Goal: Transaction & Acquisition: Purchase product/service

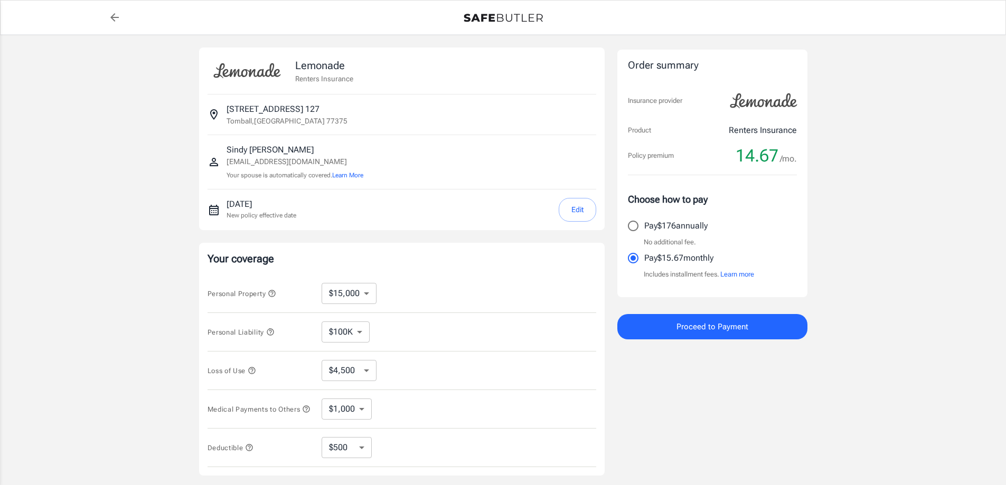
select select "15000"
select select "500"
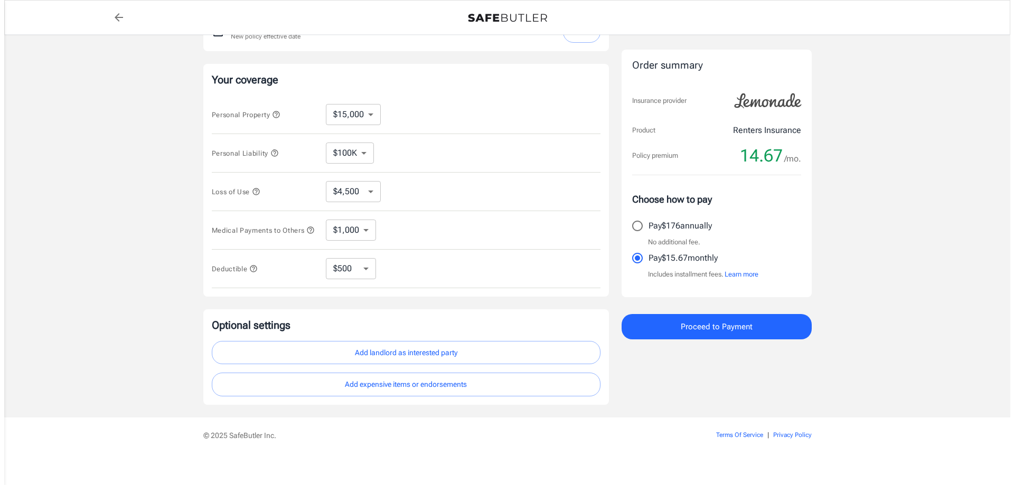
scroll to position [190, 0]
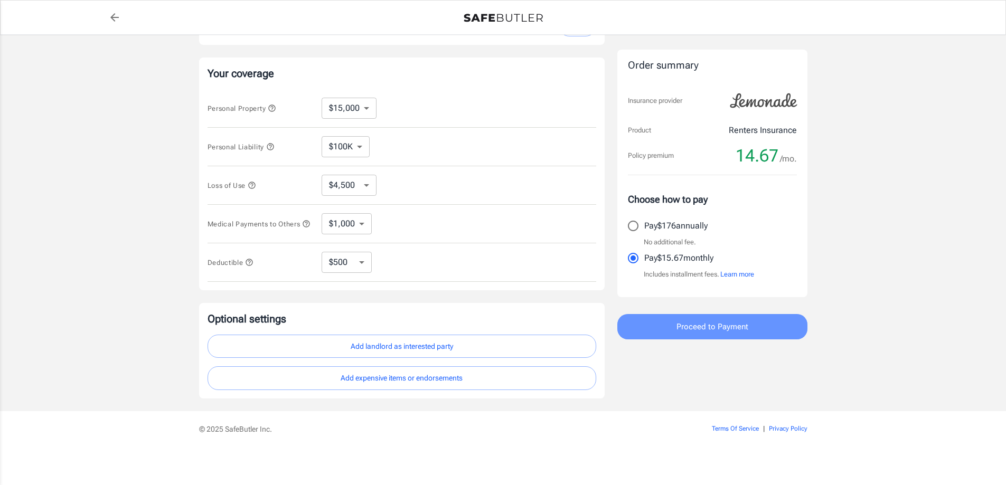
click at [705, 316] on button "Proceed to Payment" at bounding box center [712, 326] width 190 height 25
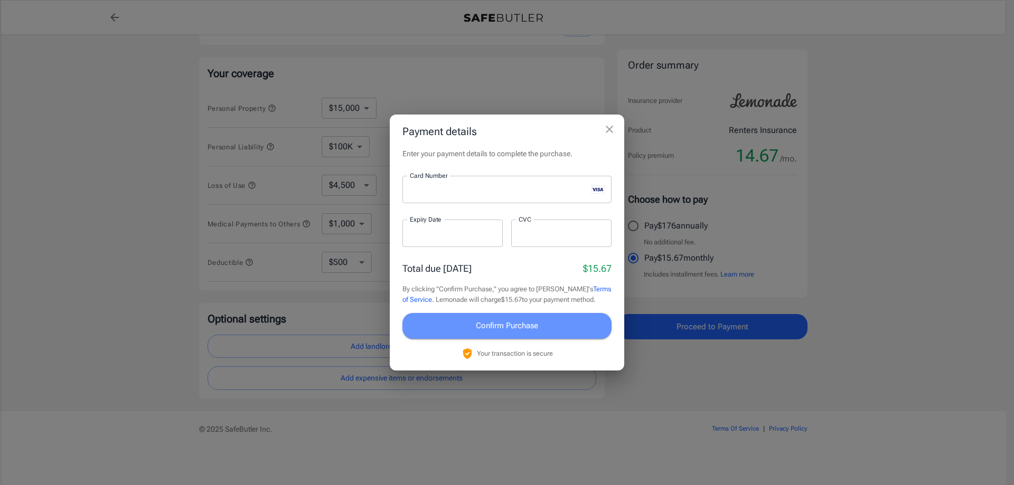
click at [542, 327] on button "Confirm Purchase" at bounding box center [506, 325] width 209 height 25
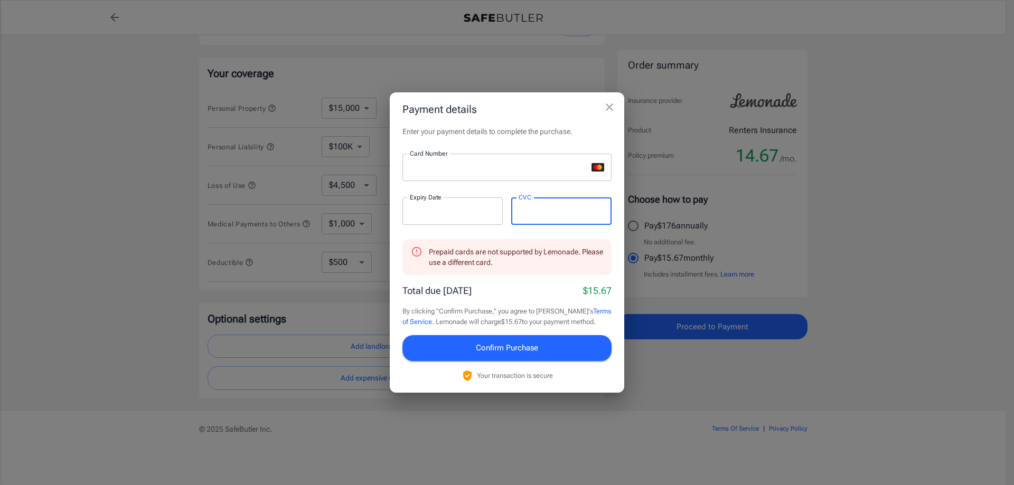
click at [527, 346] on span "Confirm Purchase" at bounding box center [507, 348] width 62 height 14
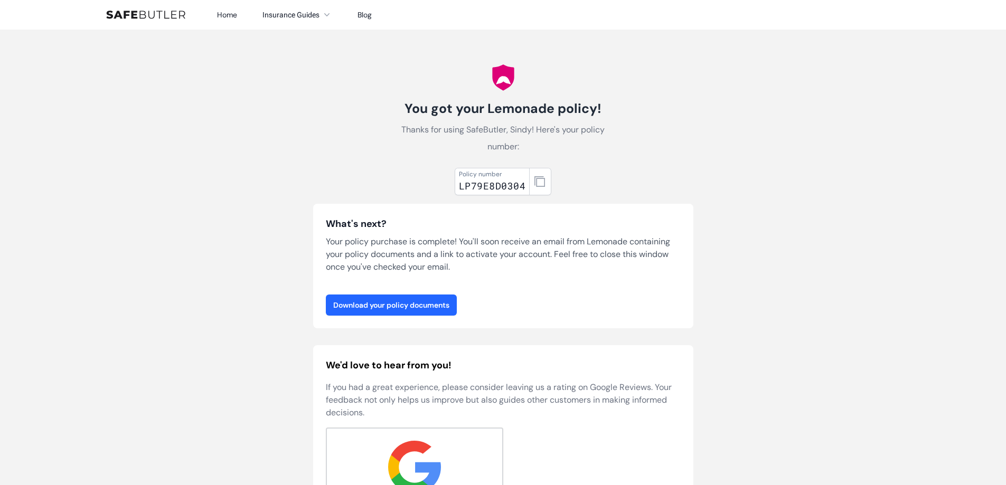
click at [389, 314] on link "Download your policy documents" at bounding box center [391, 305] width 131 height 21
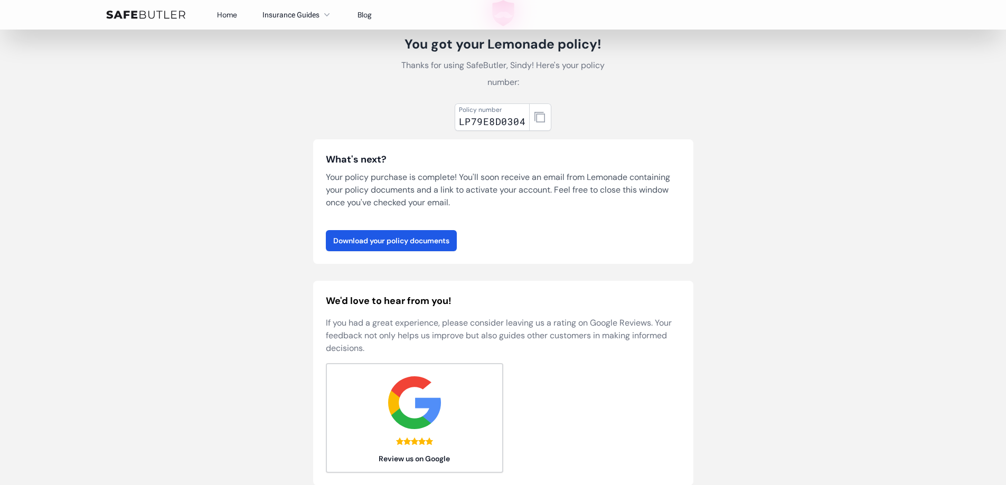
scroll to position [55, 0]
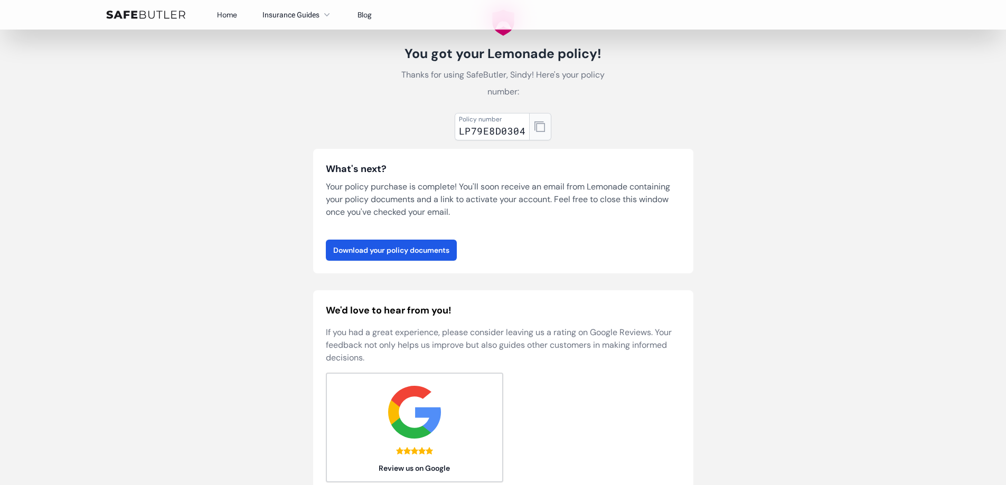
click at [536, 128] on icon "button" at bounding box center [539, 126] width 11 height 11
click at [386, 248] on link "Download your policy documents" at bounding box center [391, 250] width 131 height 21
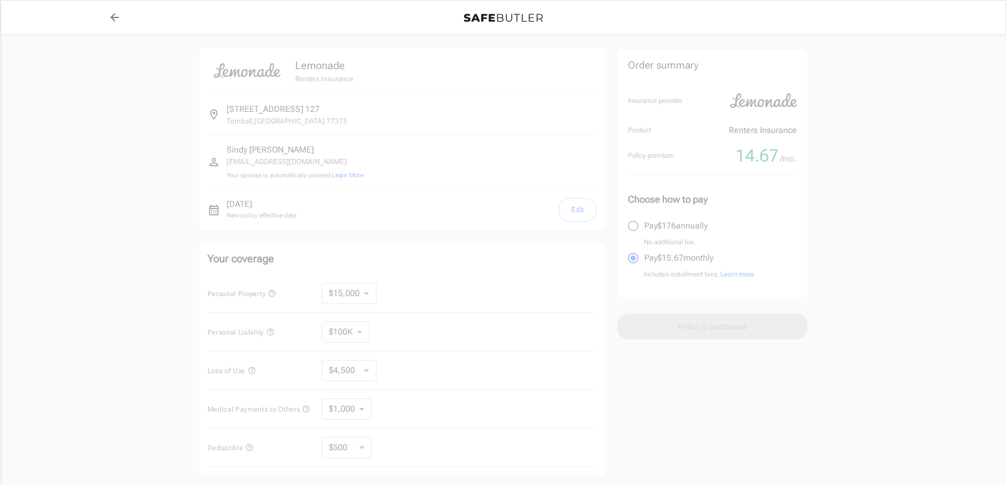
select select "15000"
select select "500"
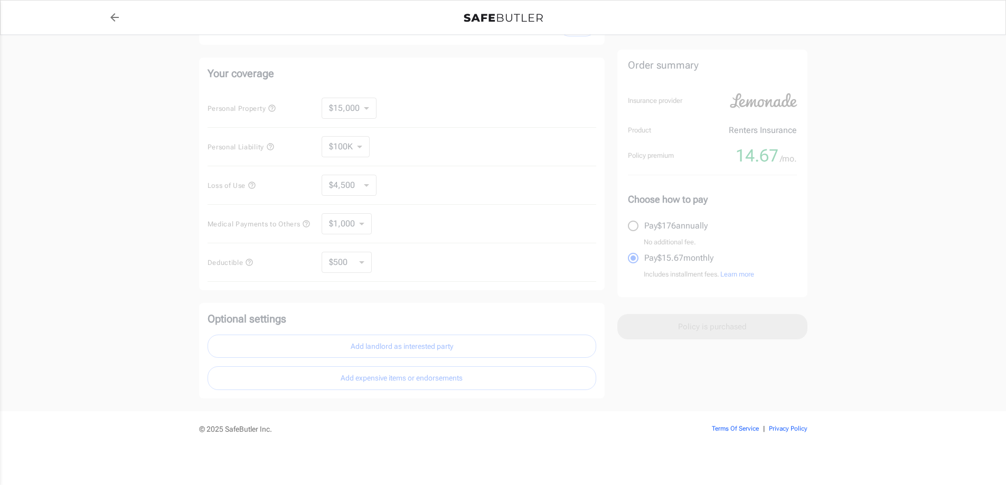
scroll to position [190, 0]
click at [66, 67] on div at bounding box center [503, 131] width 1006 height 562
